Goal: Browse casually

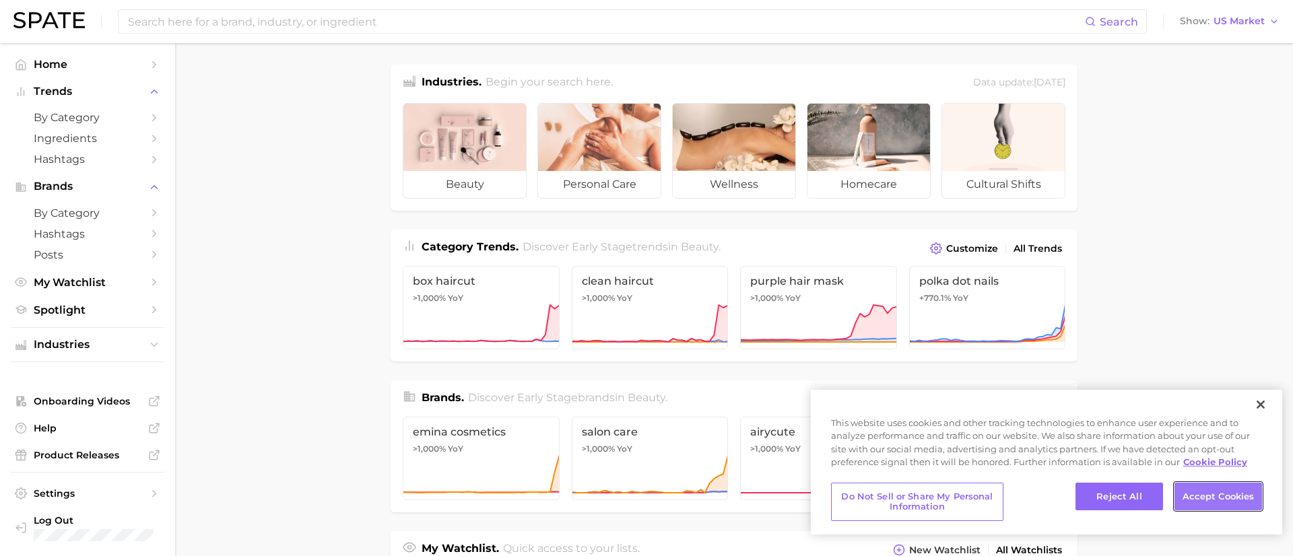
click at [1215, 498] on button "Accept Cookies" at bounding box center [1219, 497] width 88 height 28
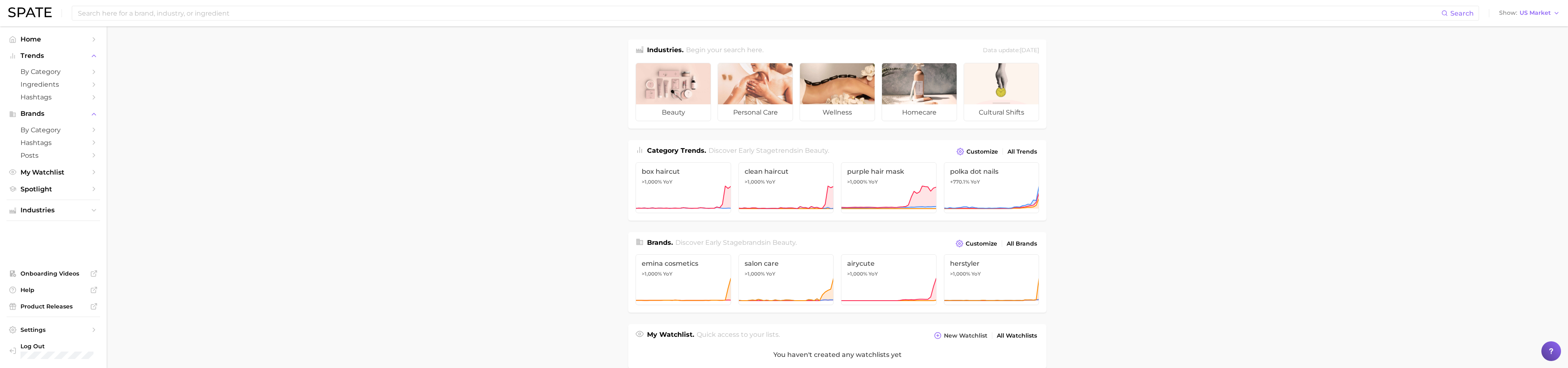
drag, startPoint x: 1214, startPoint y: 203, endPoint x: 1365, endPoint y: 113, distance: 175.8
click at [787, 198] on main "Industries. Begin your search here. Data update: [DATE] beauty personal care we…" at bounding box center [837, 340] width 1461 height 628
